Goal: Communication & Community: Participate in discussion

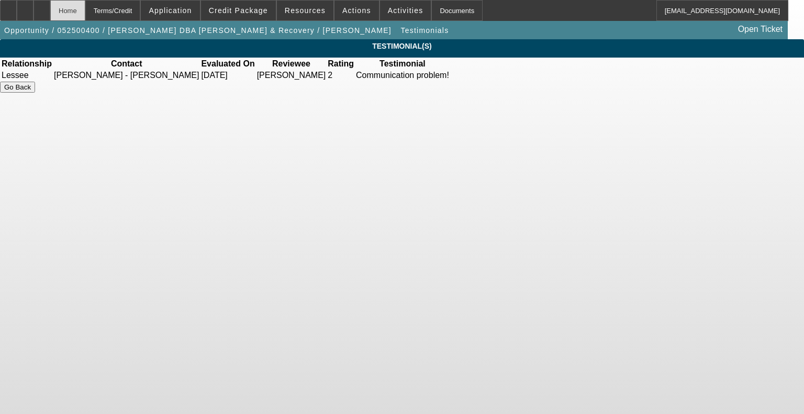
click at [85, 17] on div "Home" at bounding box center [67, 10] width 35 height 21
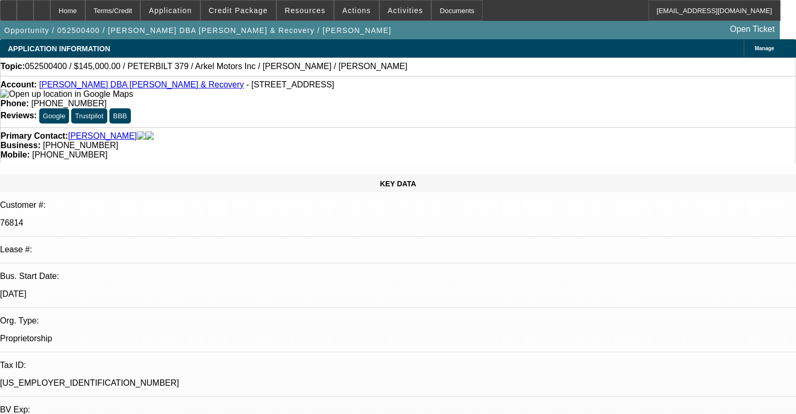
select select "0.1"
select select "0"
select select "2"
select select "0"
select select "6"
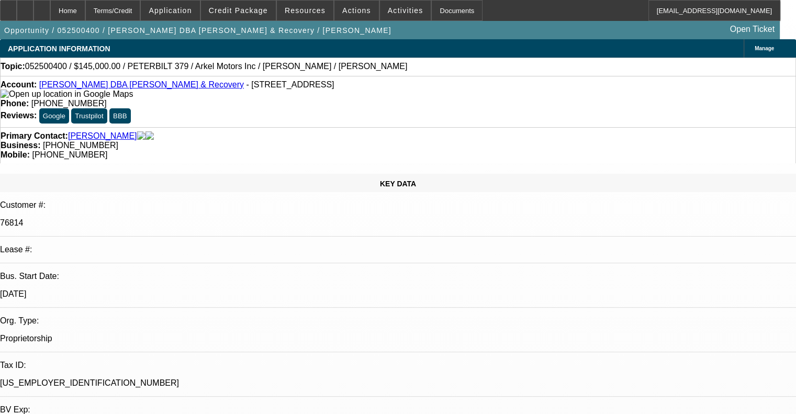
select select "0"
select select "2"
select select "0"
select select "6"
select select "0"
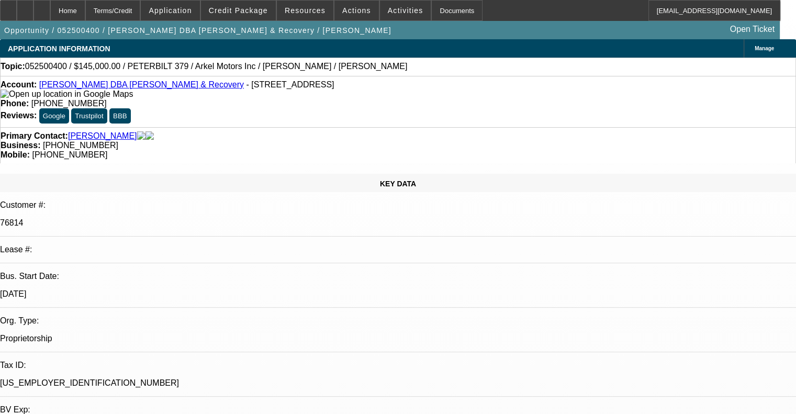
select select "2"
select select "0"
select select "6"
select select "0.1"
select select "0"
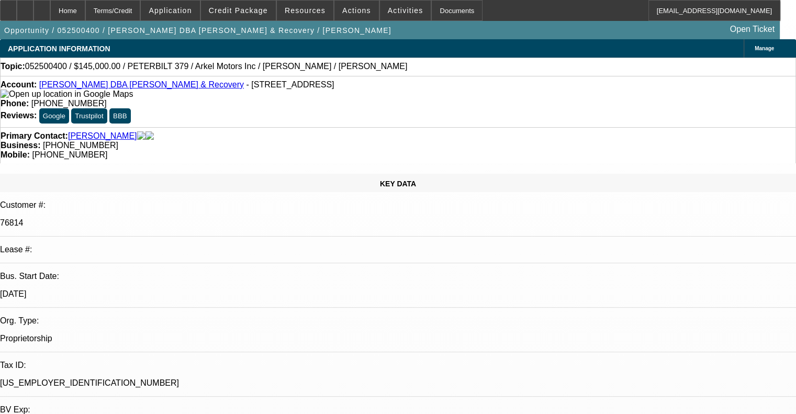
select select "3"
select select "0"
select select "6"
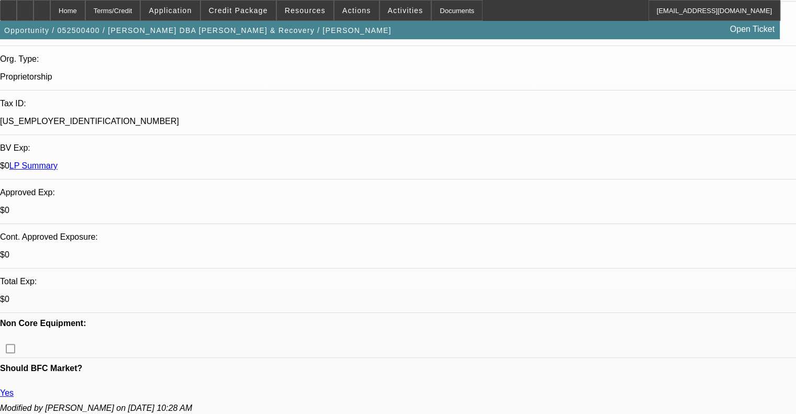
scroll to position [52, 0]
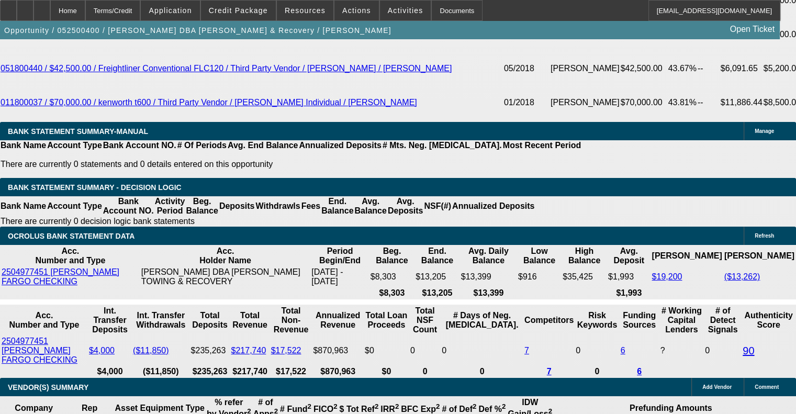
scroll to position [2251, 0]
